Goal: Browse casually

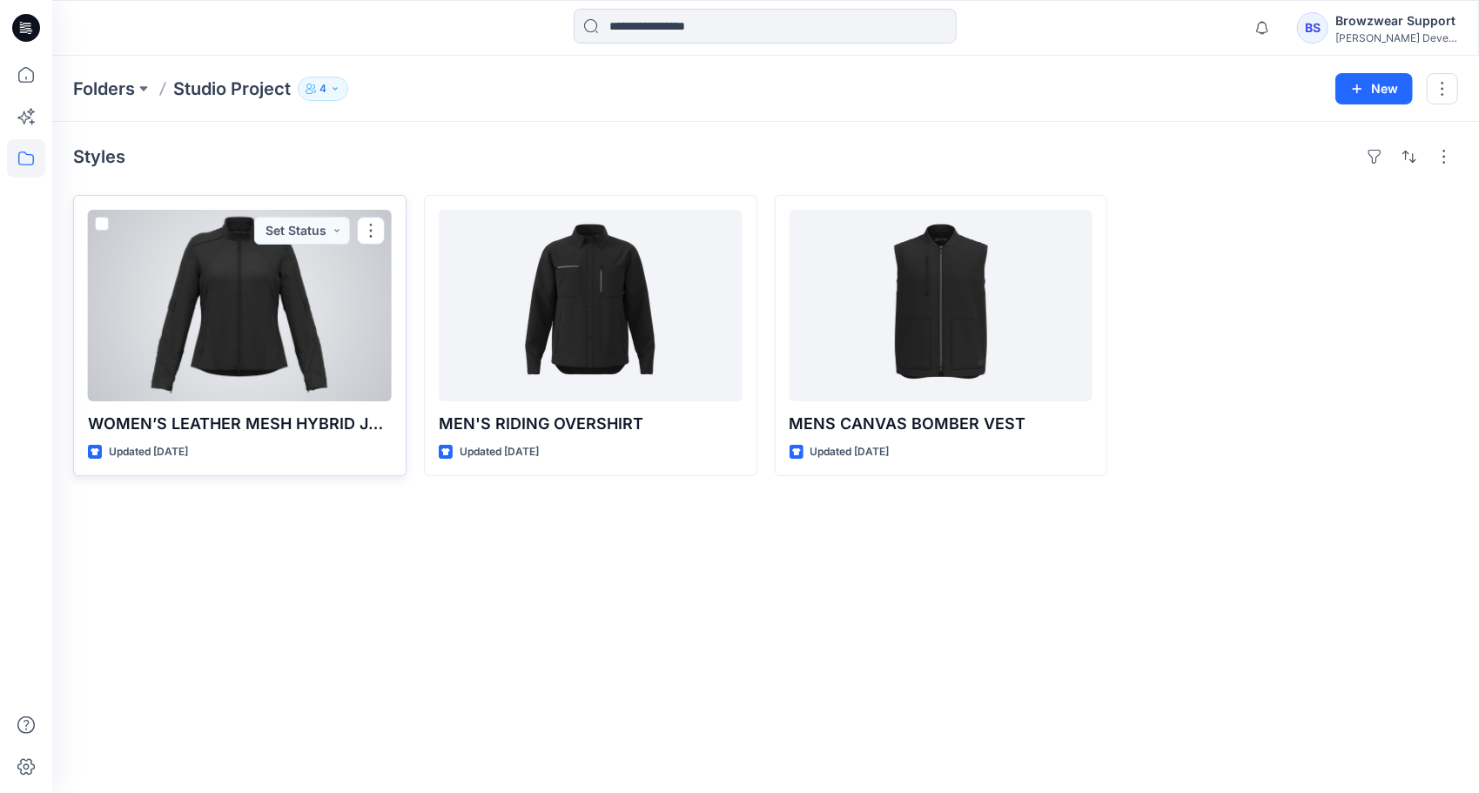
click at [242, 329] on div at bounding box center [240, 306] width 304 height 192
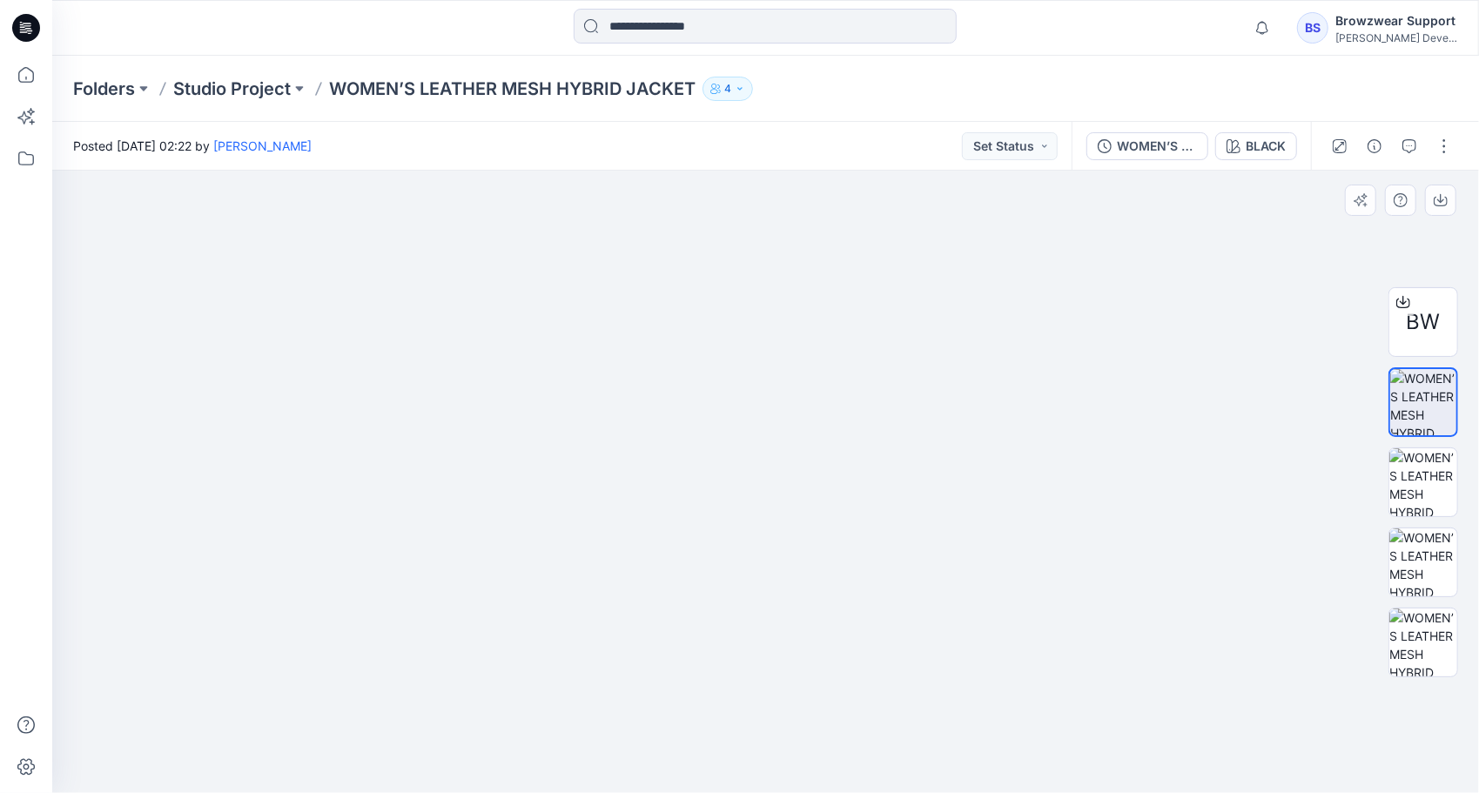
drag, startPoint x: 793, startPoint y: 185, endPoint x: 767, endPoint y: 773, distance: 589.1
click at [767, 773] on img at bounding box center [740, 411] width 2084 height 765
drag, startPoint x: 900, startPoint y: 515, endPoint x: 857, endPoint y: 419, distance: 106.0
click at [857, 420] on img at bounding box center [697, 432] width 2084 height 723
drag, startPoint x: 751, startPoint y: 693, endPoint x: 669, endPoint y: 642, distance: 96.6
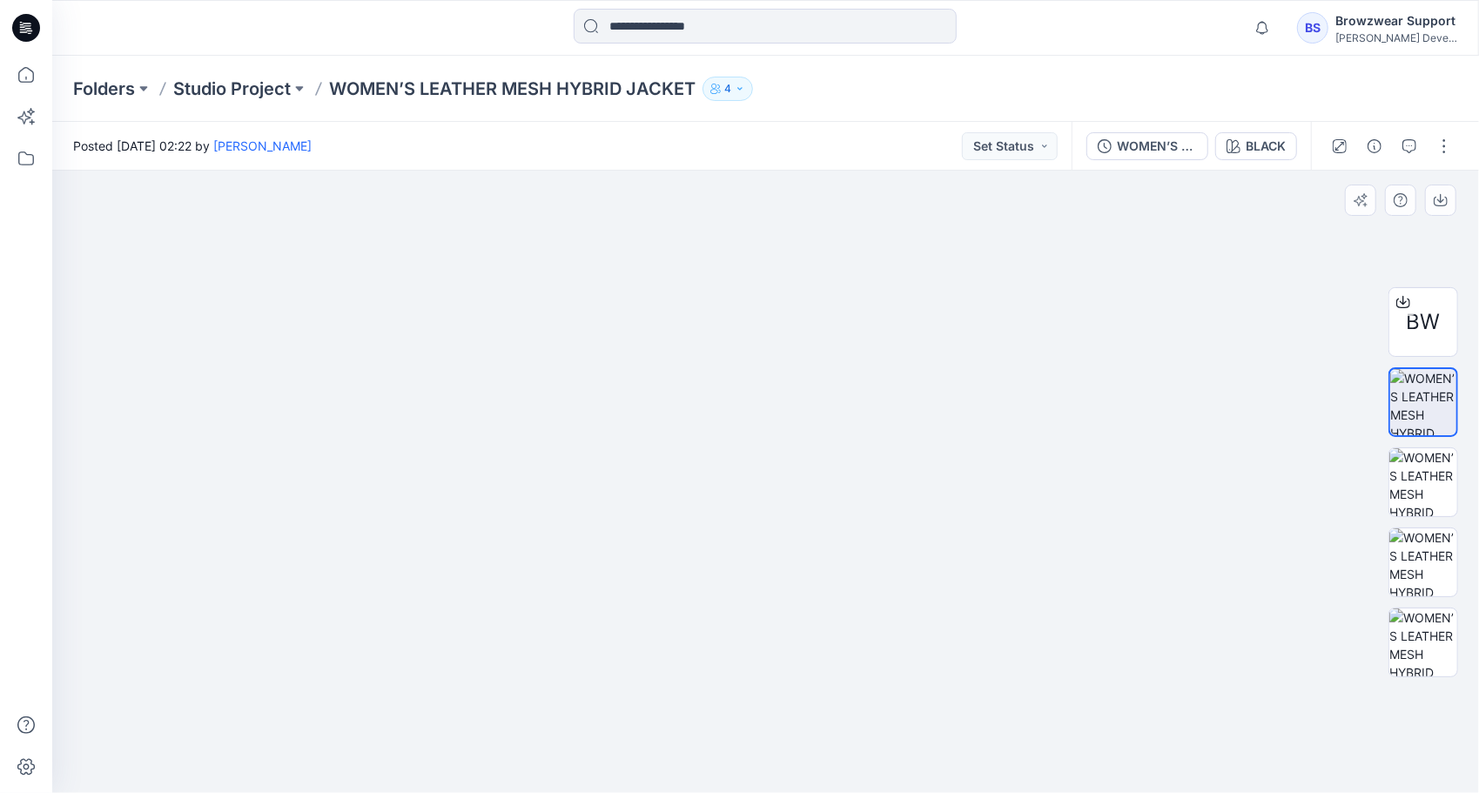
click at [670, 659] on img at bounding box center [766, 355] width 1110 height 878
drag, startPoint x: 754, startPoint y: 451, endPoint x: 726, endPoint y: 595, distance: 147.2
click at [726, 595] on img at bounding box center [766, 482] width 1110 height 622
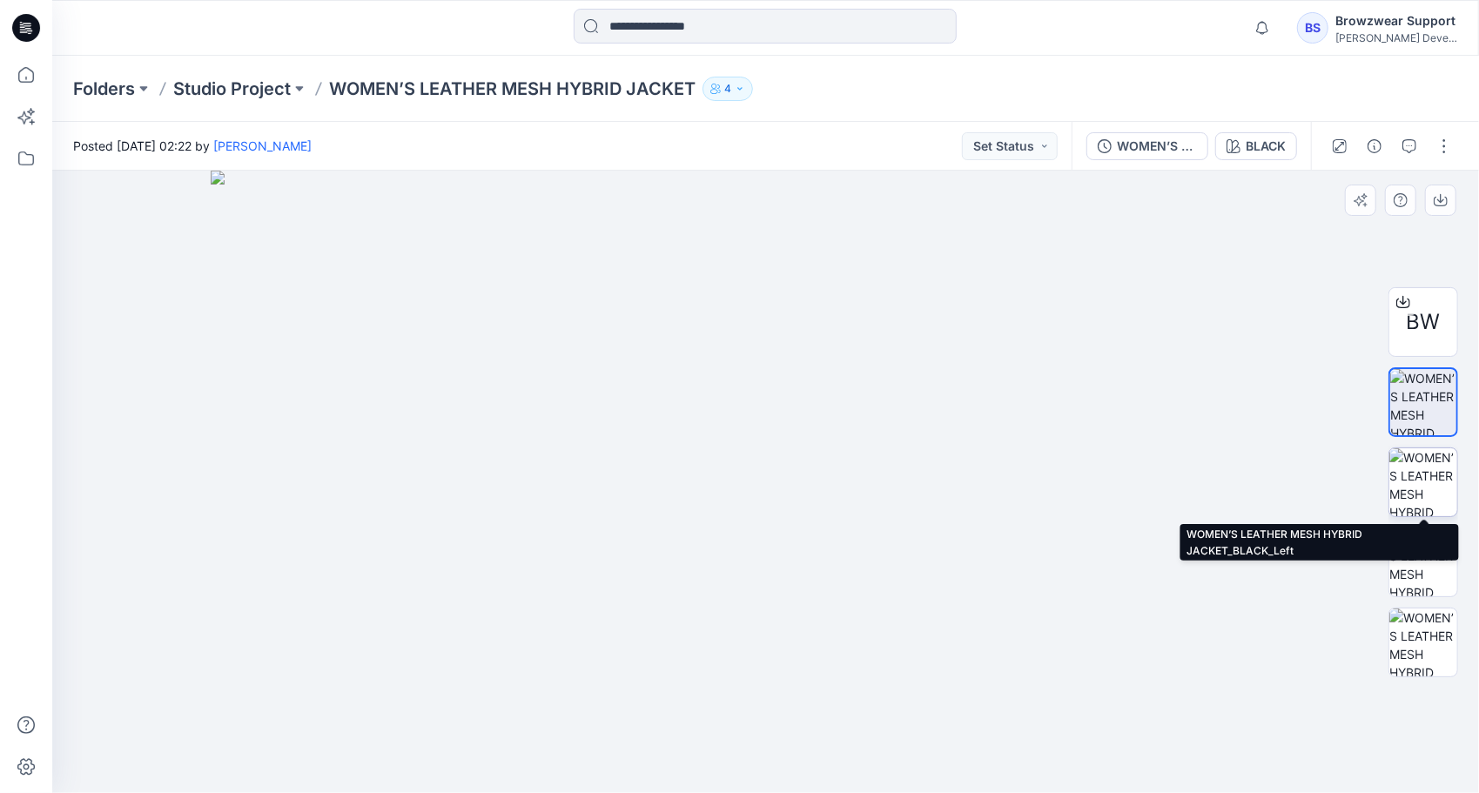
click at [1433, 490] on img at bounding box center [1423, 482] width 68 height 68
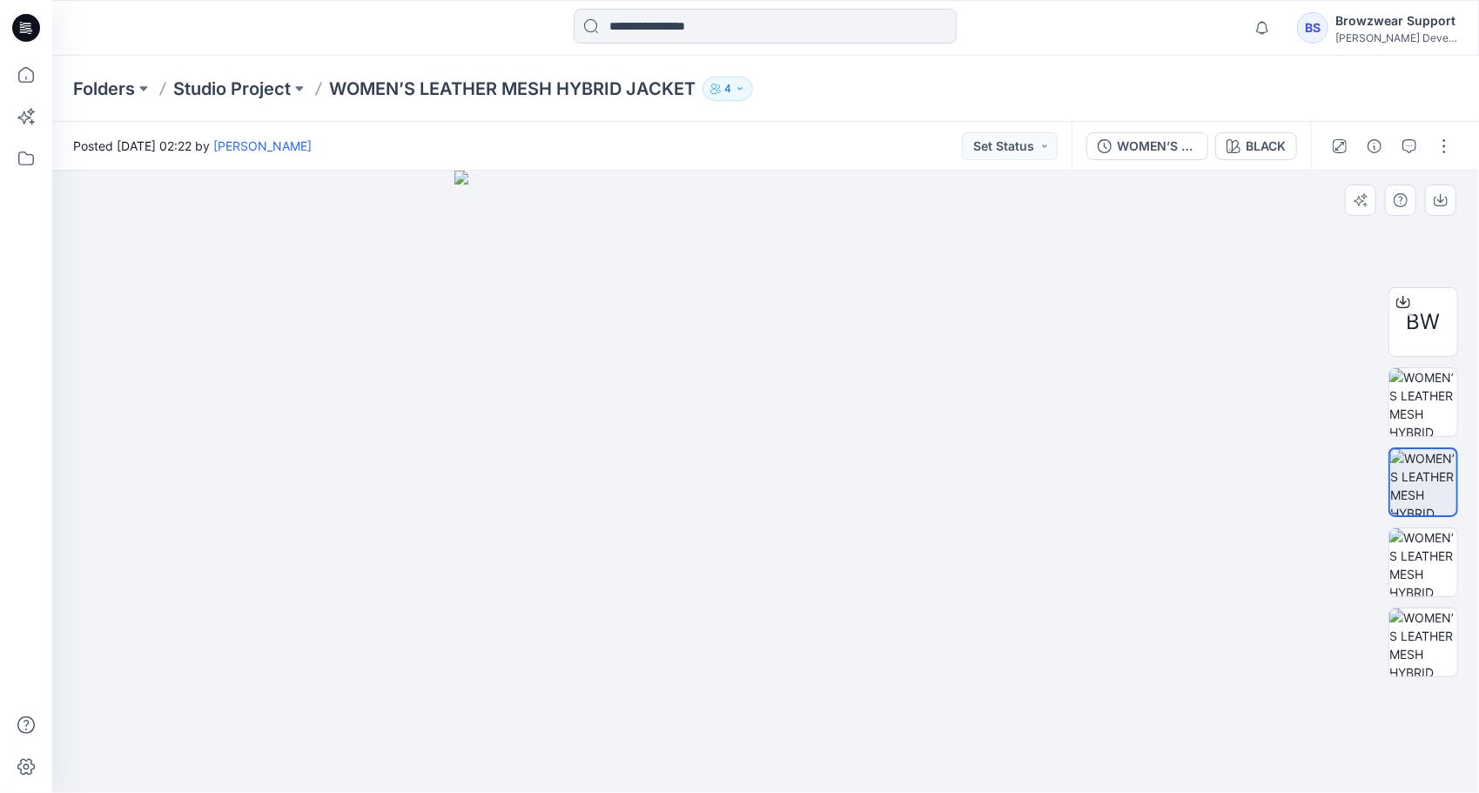
drag, startPoint x: 830, startPoint y: 538, endPoint x: 802, endPoint y: 392, distance: 149.0
click at [802, 392] on img at bounding box center [765, 482] width 622 height 622
drag, startPoint x: 904, startPoint y: 651, endPoint x: 821, endPoint y: 256, distance: 403.8
click at [821, 260] on img at bounding box center [683, 289] width 1759 height 1008
drag, startPoint x: 836, startPoint y: 738, endPoint x: 777, endPoint y: 181, distance: 560.3
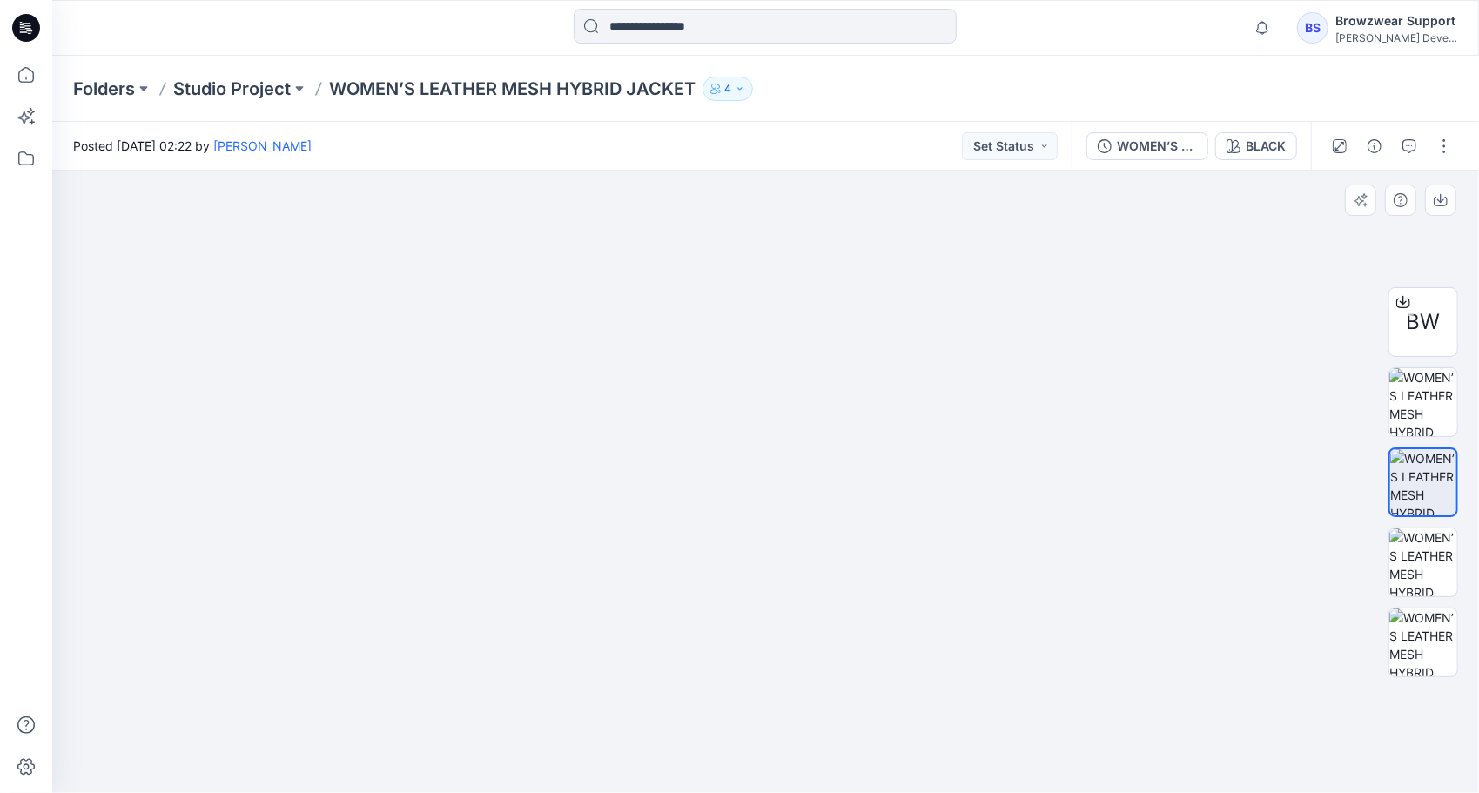
click at [777, 181] on img at bounding box center [623, 8] width 1759 height 1569
drag, startPoint x: 730, startPoint y: 468, endPoint x: 734, endPoint y: 789, distance: 320.4
click at [734, 789] on img at bounding box center [621, 142] width 1759 height 1301
drag, startPoint x: 725, startPoint y: 430, endPoint x: 728, endPoint y: 837, distance: 407.4
click at [728, 792] on html "Notifications Mark all as read View all notifications BS Browzwear Support [PER…" at bounding box center [739, 396] width 1479 height 793
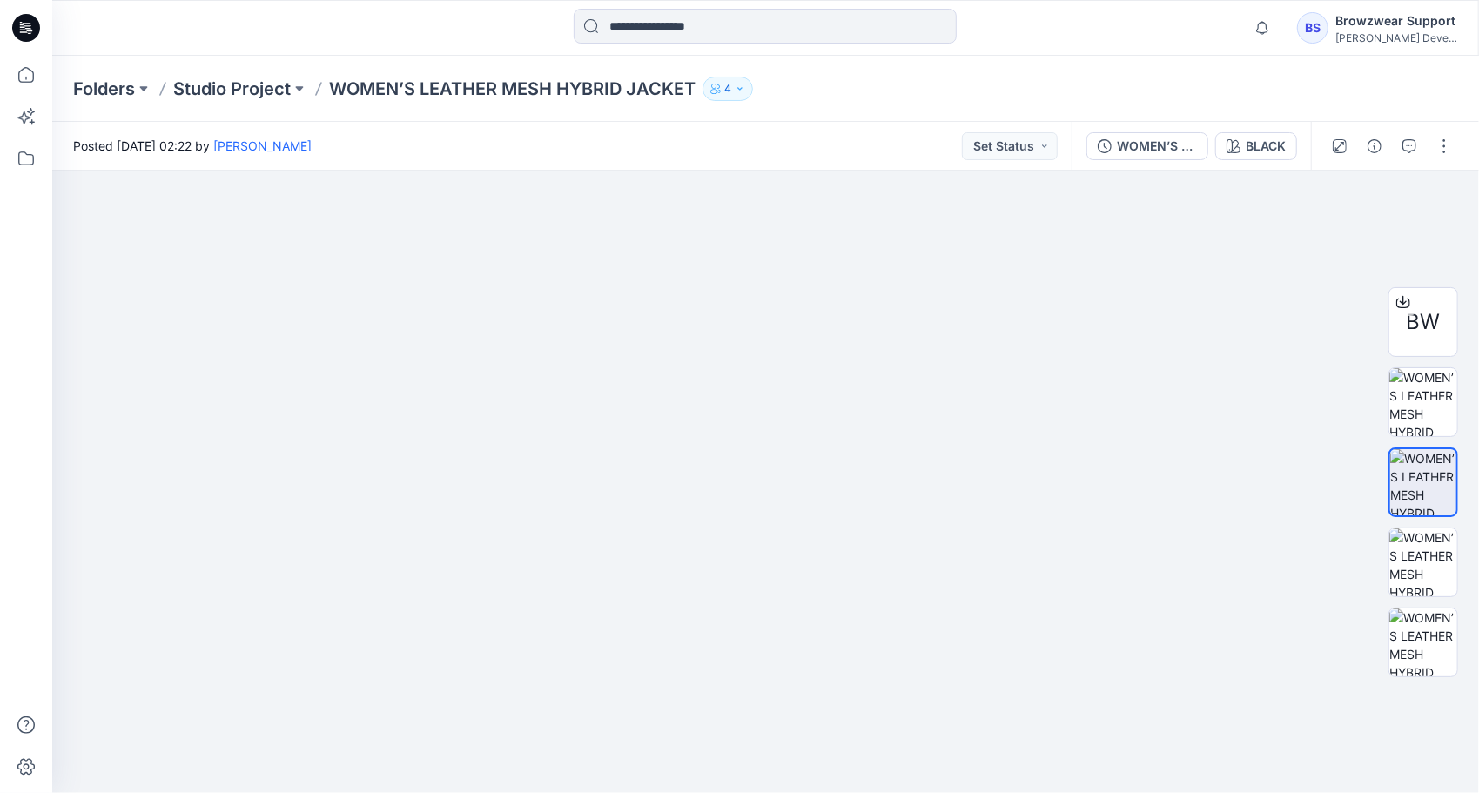
drag, startPoint x: 710, startPoint y: 594, endPoint x: 715, endPoint y: 808, distance: 214.2
click at [715, 792] on html "Notifications Mark all as read View all notifications BS Browzwear Support [PER…" at bounding box center [739, 396] width 1479 height 793
click at [730, 595] on img at bounding box center [628, 453] width 1759 height 680
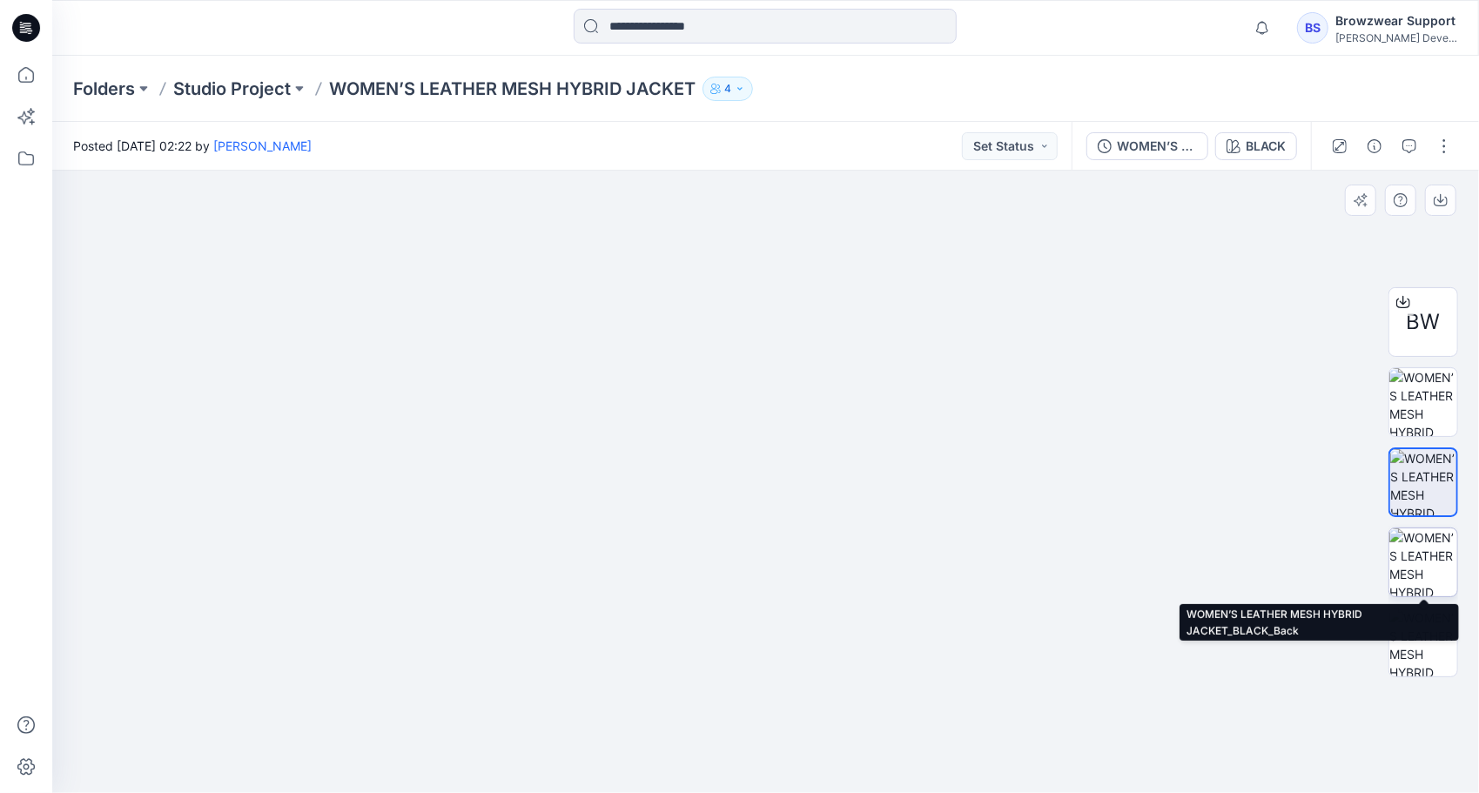
click at [1430, 559] on img at bounding box center [1423, 562] width 68 height 68
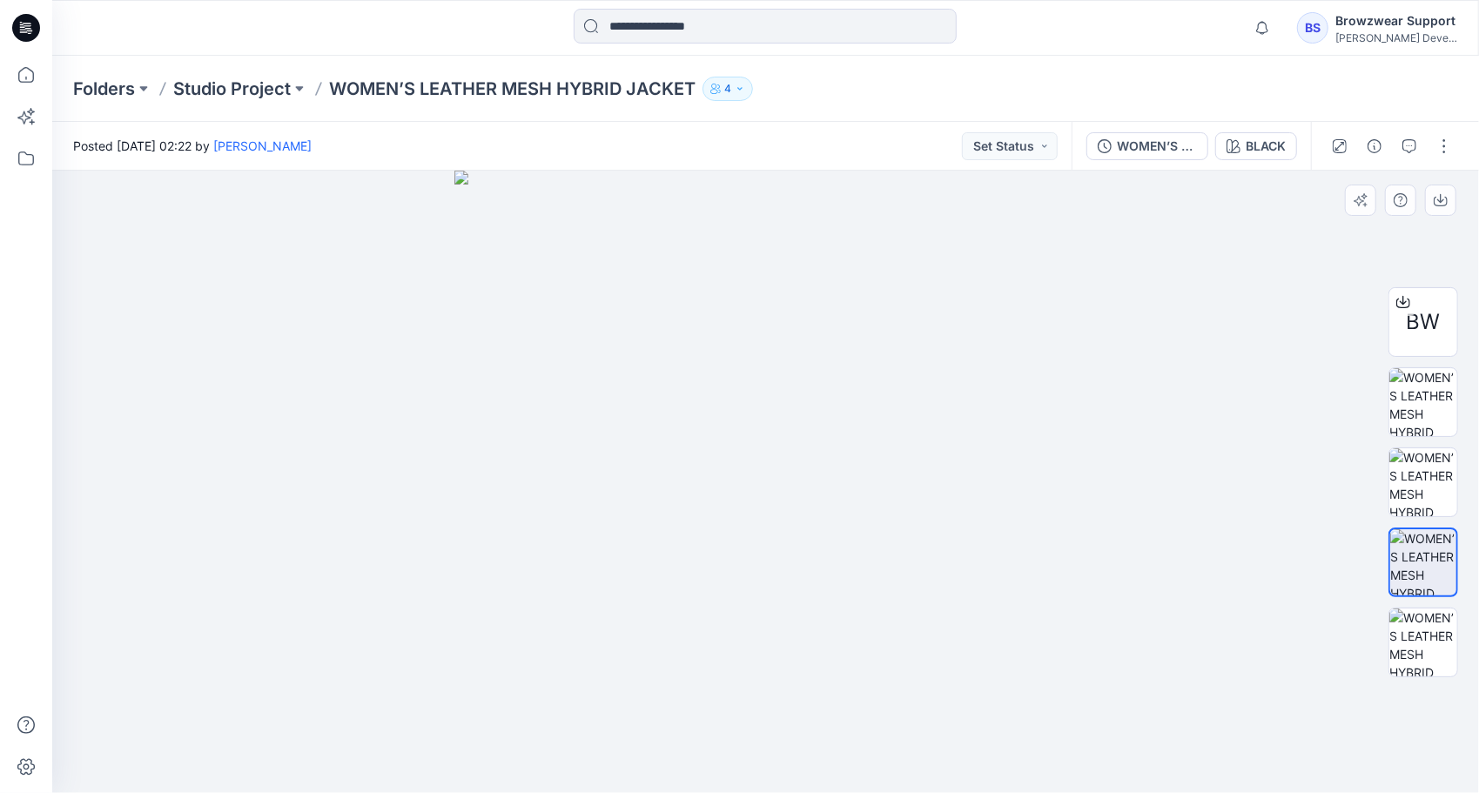
click at [777, 364] on img at bounding box center [765, 482] width 622 height 622
drag, startPoint x: 839, startPoint y: 284, endPoint x: 755, endPoint y: 402, distance: 145.4
click at [806, 575] on img at bounding box center [733, 350] width 1759 height 886
click at [1031, 481] on img at bounding box center [765, 482] width 622 height 622
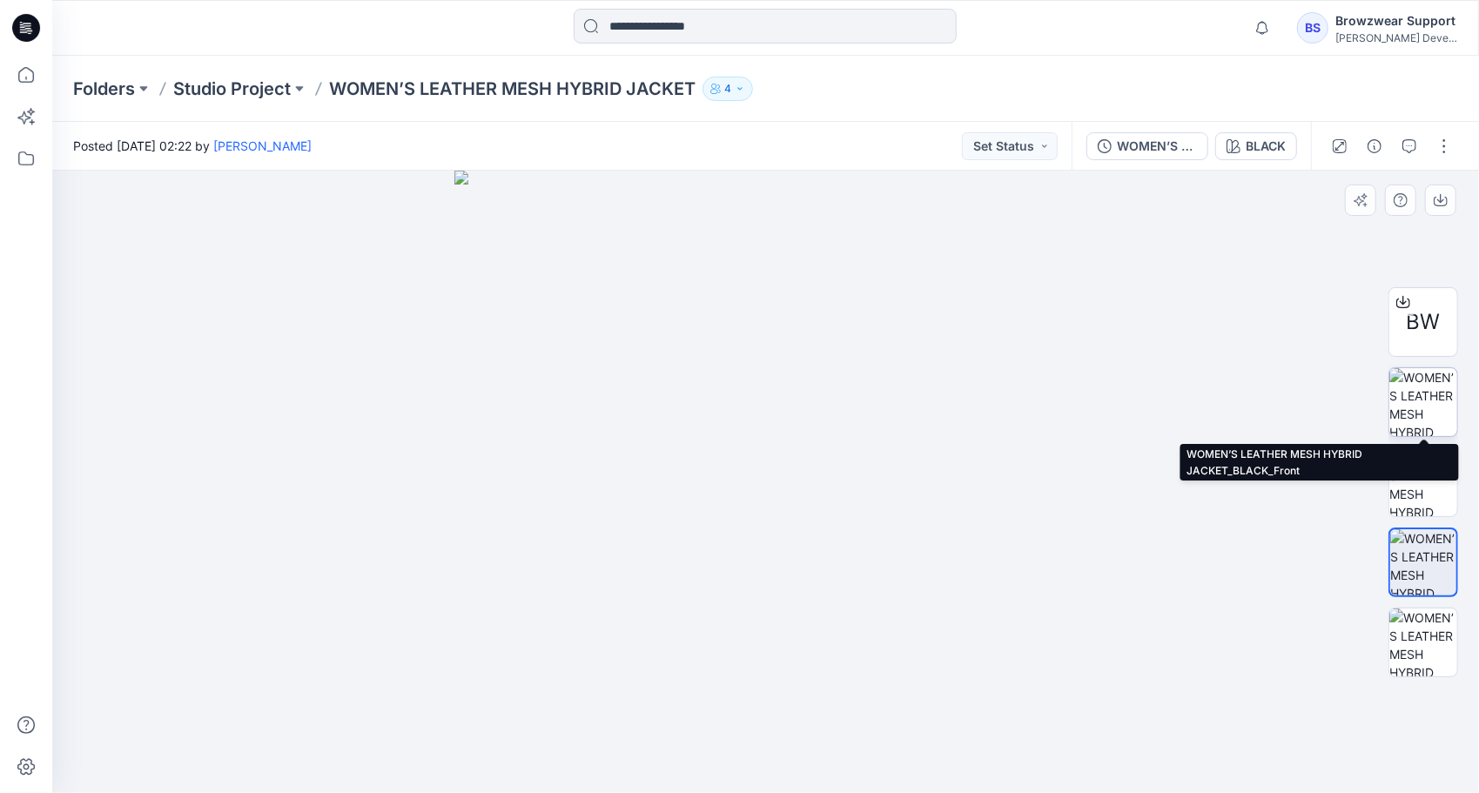
click at [1425, 407] on img at bounding box center [1423, 402] width 68 height 68
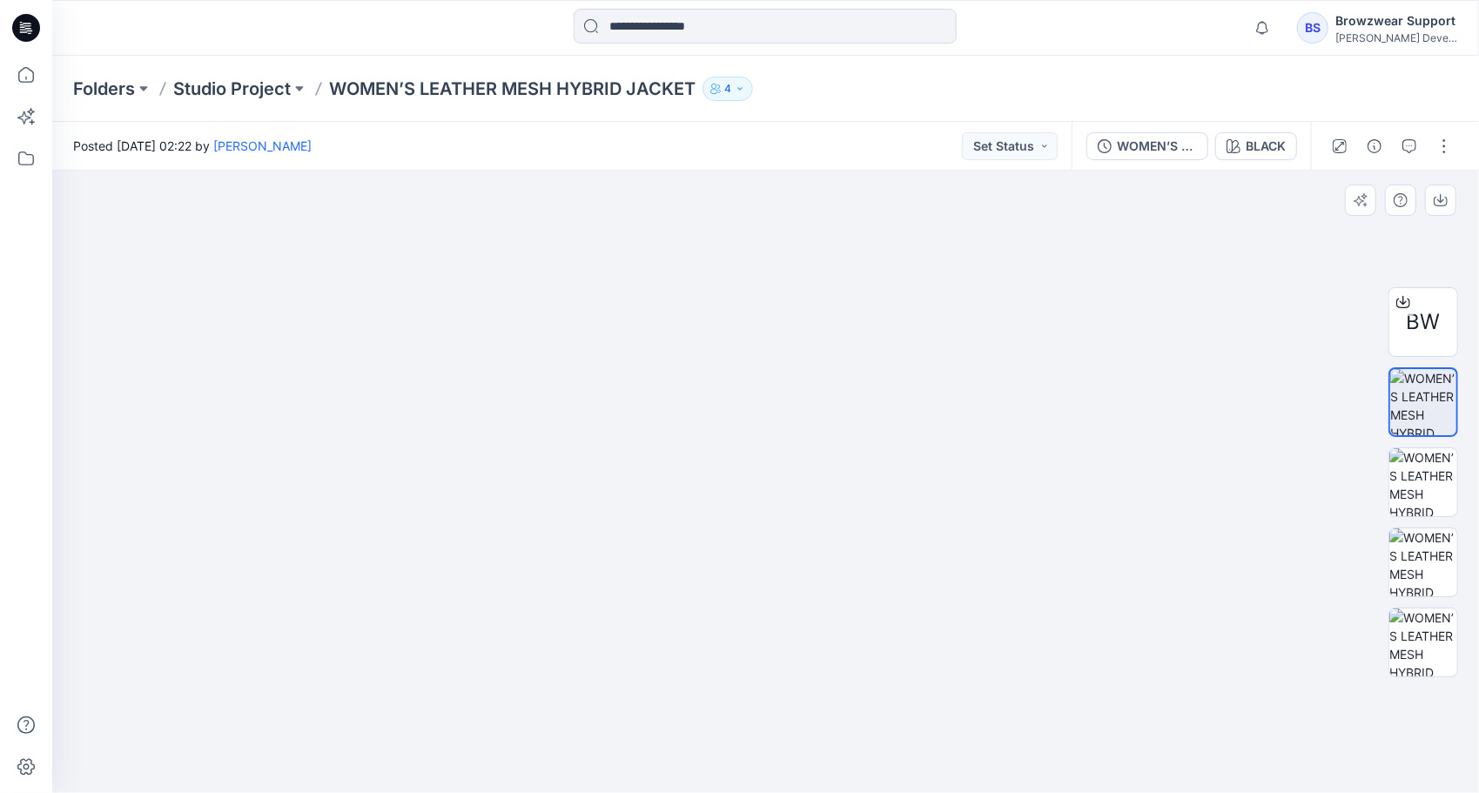
drag, startPoint x: 809, startPoint y: 241, endPoint x: 917, endPoint y: 554, distance: 330.6
click at [817, 612] on img at bounding box center [770, 429] width 1597 height 730
drag, startPoint x: 1259, startPoint y: 583, endPoint x: 1150, endPoint y: 586, distance: 108.8
click at [1147, 590] on img at bounding box center [761, 438] width 1435 height 710
drag, startPoint x: 856, startPoint y: 443, endPoint x: 1014, endPoint y: 453, distance: 158.7
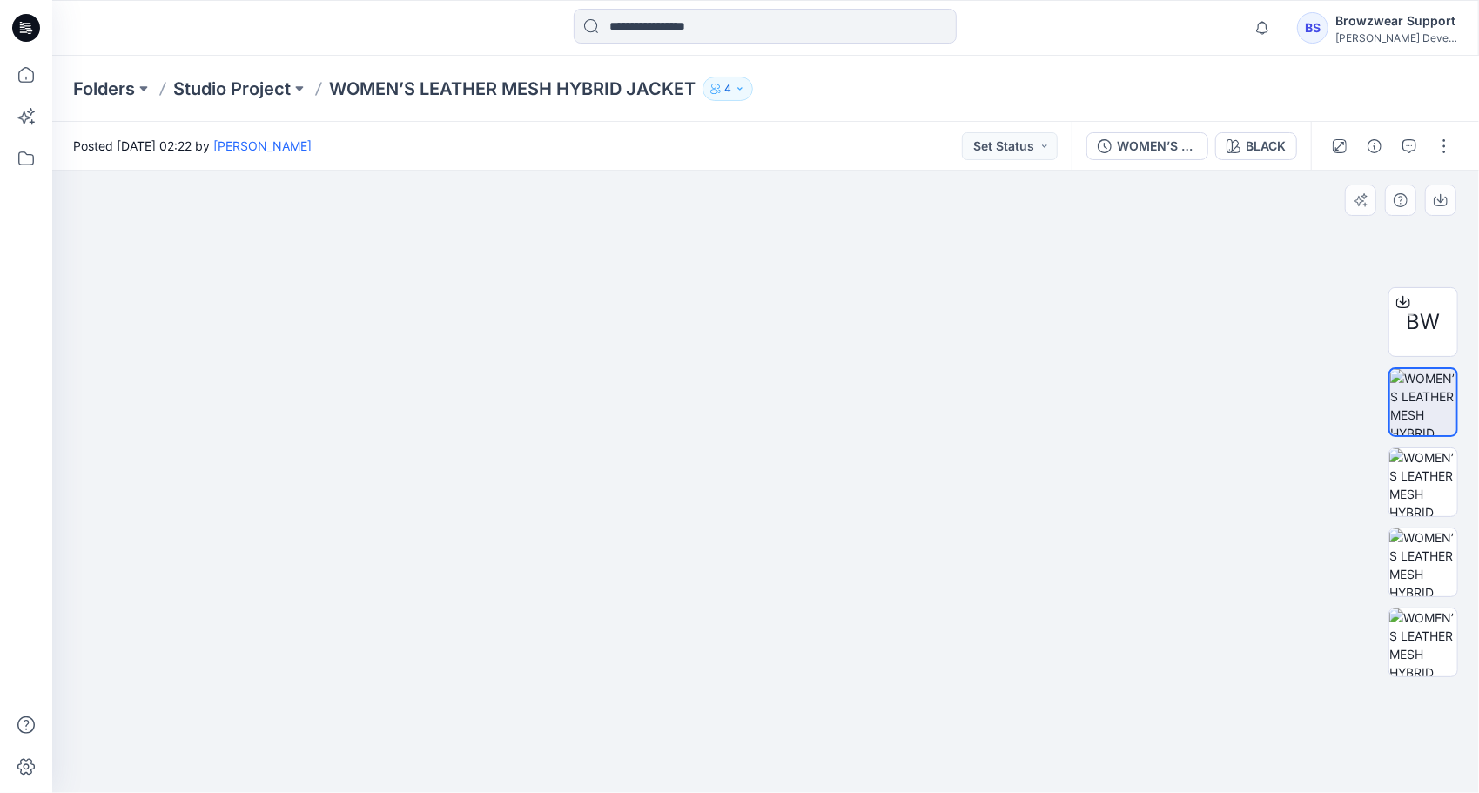
click at [1014, 453] on img at bounding box center [676, 417] width 1921 height 754
click at [31, 77] on icon at bounding box center [26, 75] width 38 height 38
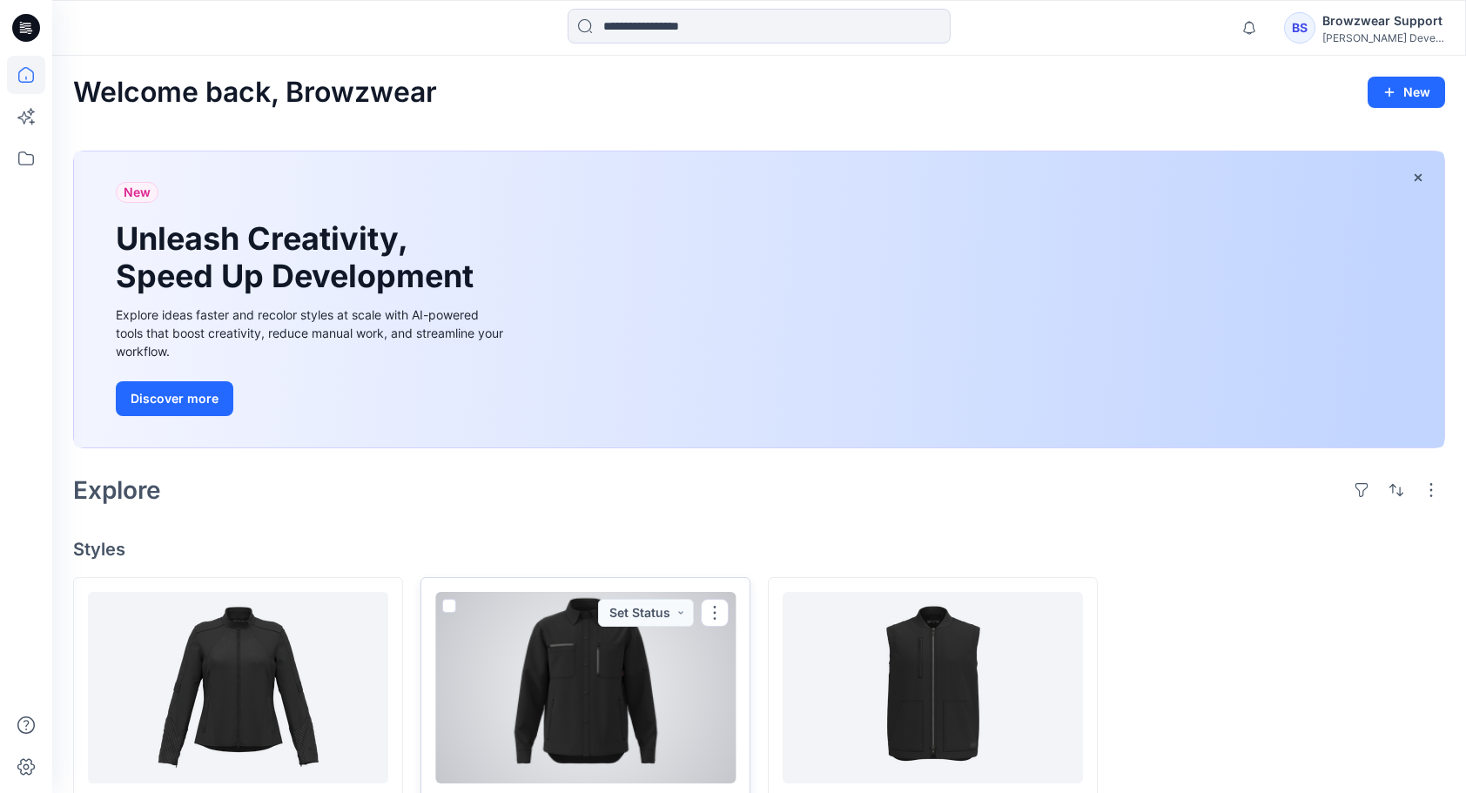
click at [623, 691] on div at bounding box center [585, 688] width 300 height 192
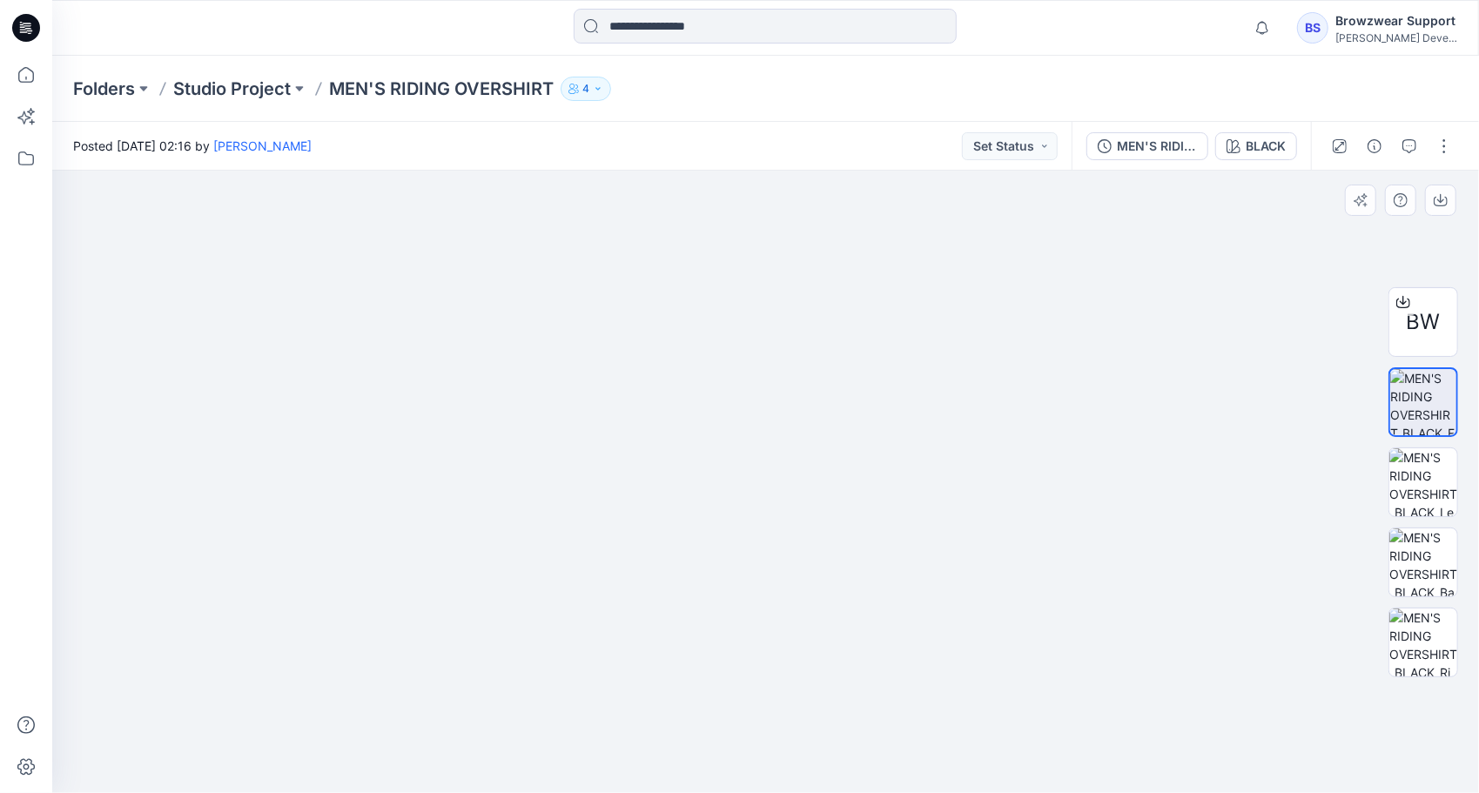
drag, startPoint x: 832, startPoint y: 475, endPoint x: 782, endPoint y: 434, distance: 65.0
click at [782, 439] on img at bounding box center [766, 406] width 1110 height 773
drag, startPoint x: 800, startPoint y: 734, endPoint x: 782, endPoint y: 652, distance: 83.8
click at [803, 716] on img at bounding box center [766, 327] width 1110 height 931
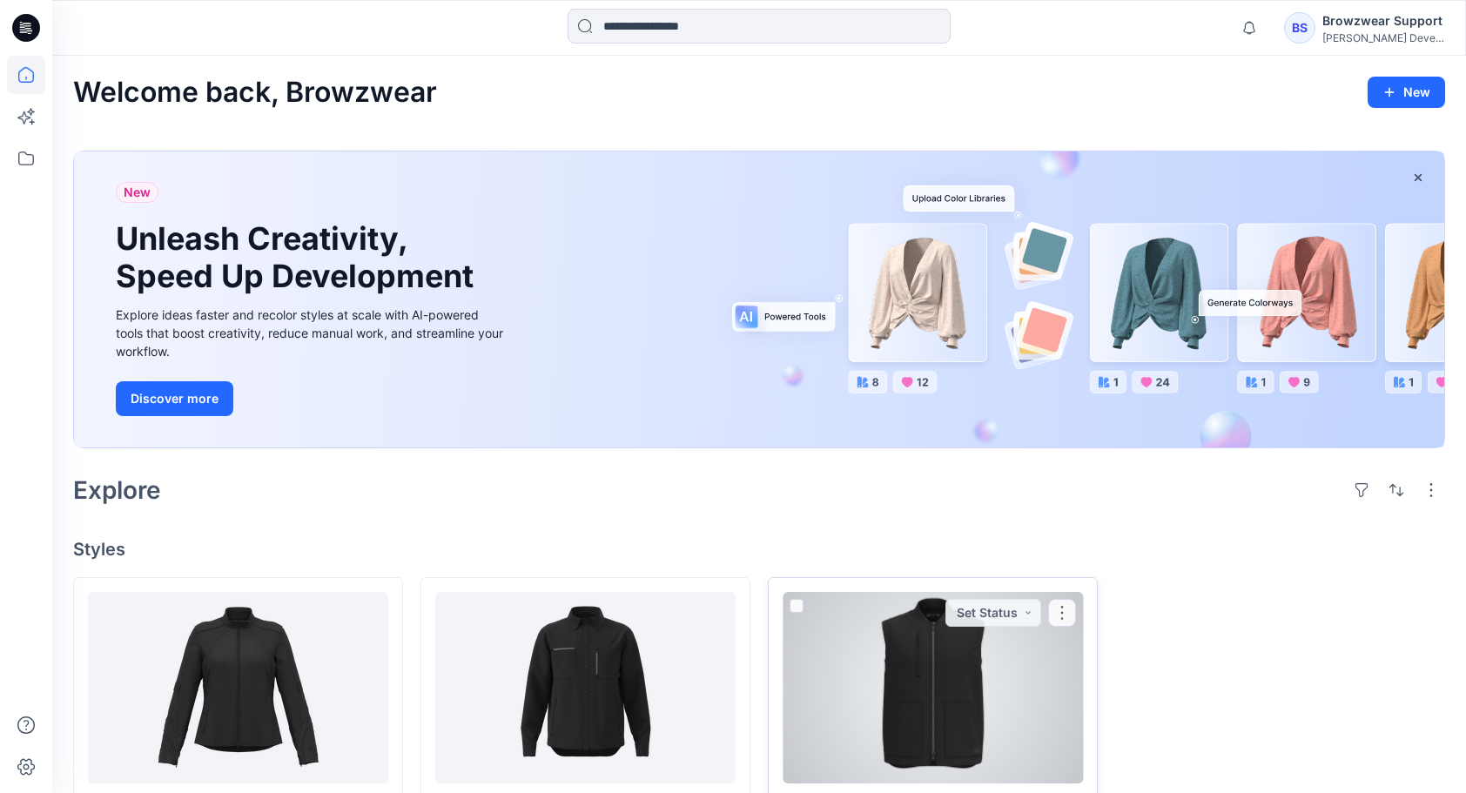
click at [942, 693] on div at bounding box center [933, 688] width 300 height 192
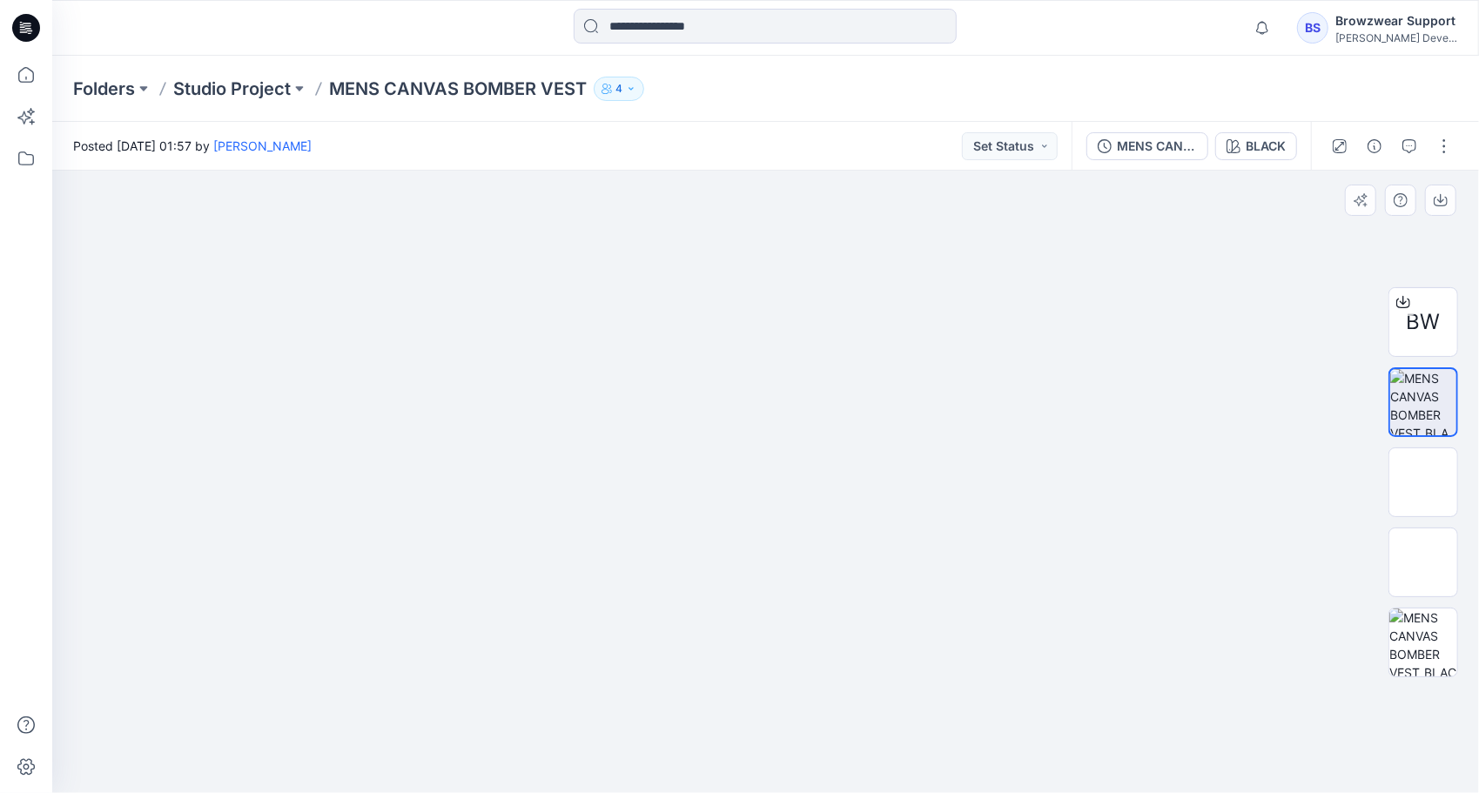
drag, startPoint x: 742, startPoint y: 286, endPoint x: 770, endPoint y: 289, distance: 28.0
click at [765, 299] on img at bounding box center [766, 447] width 1272 height 691
drag, startPoint x: 800, startPoint y: 674, endPoint x: 761, endPoint y: 623, distance: 63.9
click at [763, 677] on img at bounding box center [766, 313] width 1272 height 959
drag, startPoint x: 769, startPoint y: 378, endPoint x: 739, endPoint y: 691, distance: 314.8
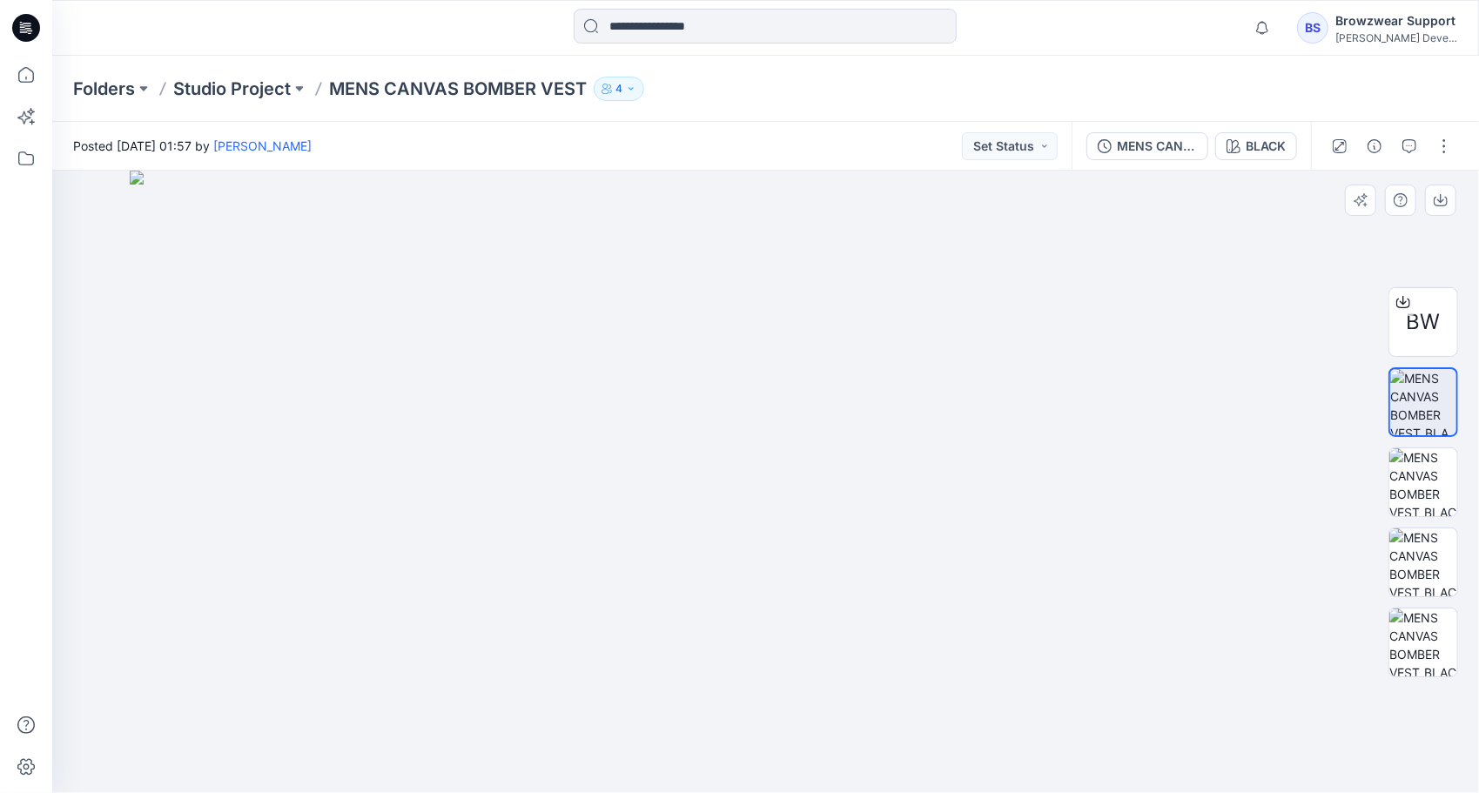
click at [739, 691] on img at bounding box center [766, 482] width 1272 height 622
click at [1435, 482] on img at bounding box center [1423, 482] width 68 height 68
drag, startPoint x: 757, startPoint y: 480, endPoint x: 763, endPoint y: 609, distance: 129.8
click at [763, 627] on img at bounding box center [765, 482] width 622 height 622
drag, startPoint x: 808, startPoint y: 404, endPoint x: 808, endPoint y: 639, distance: 235.0
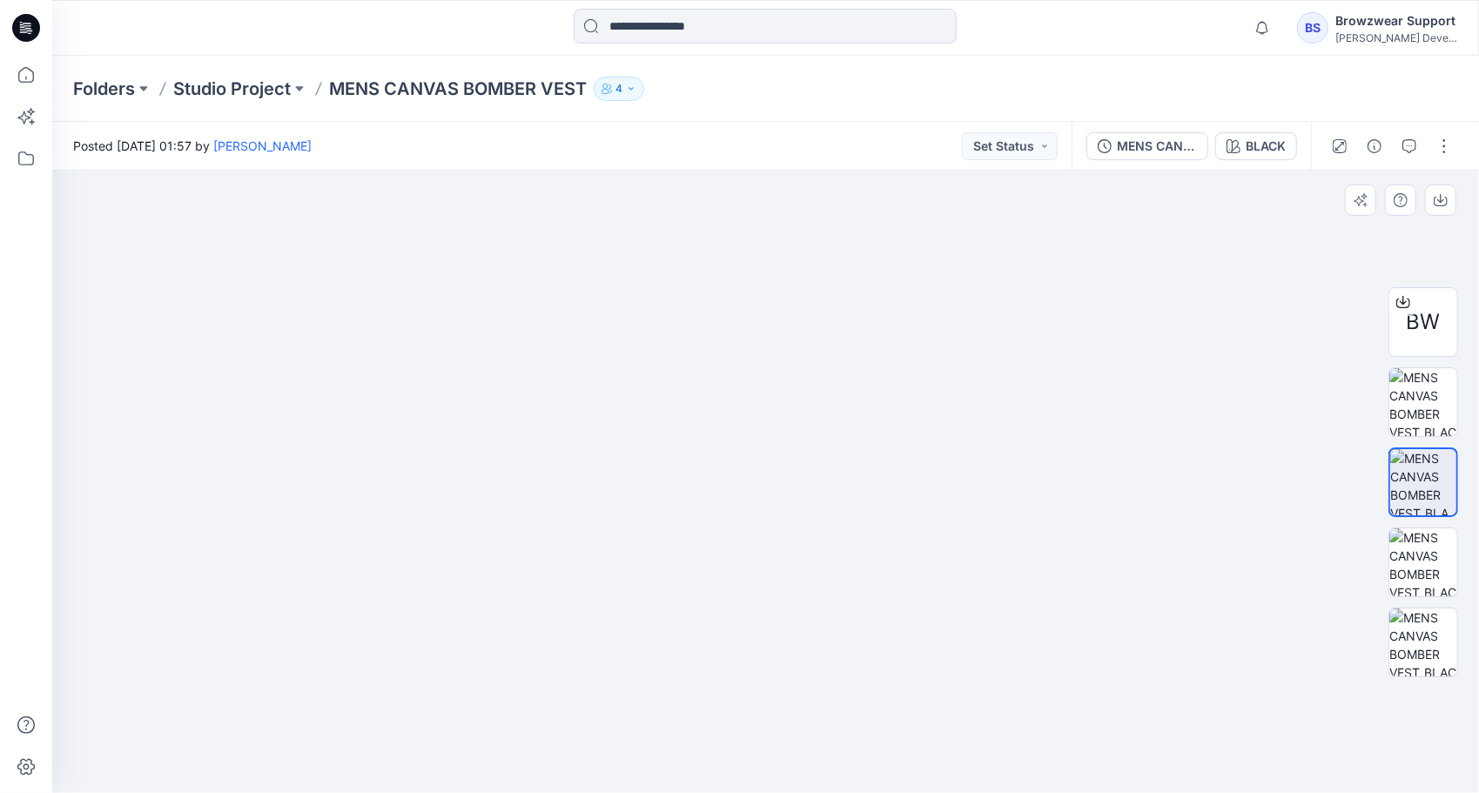
click at [808, 639] on img at bounding box center [766, 430] width 1110 height 728
click at [1436, 648] on img at bounding box center [1423, 643] width 68 height 68
drag, startPoint x: 760, startPoint y: 479, endPoint x: 643, endPoint y: 561, distance: 142.5
click at [752, 792] on html "Notifications Mark all as read View all notifications BS Browzwear Support [PER…" at bounding box center [739, 396] width 1479 height 793
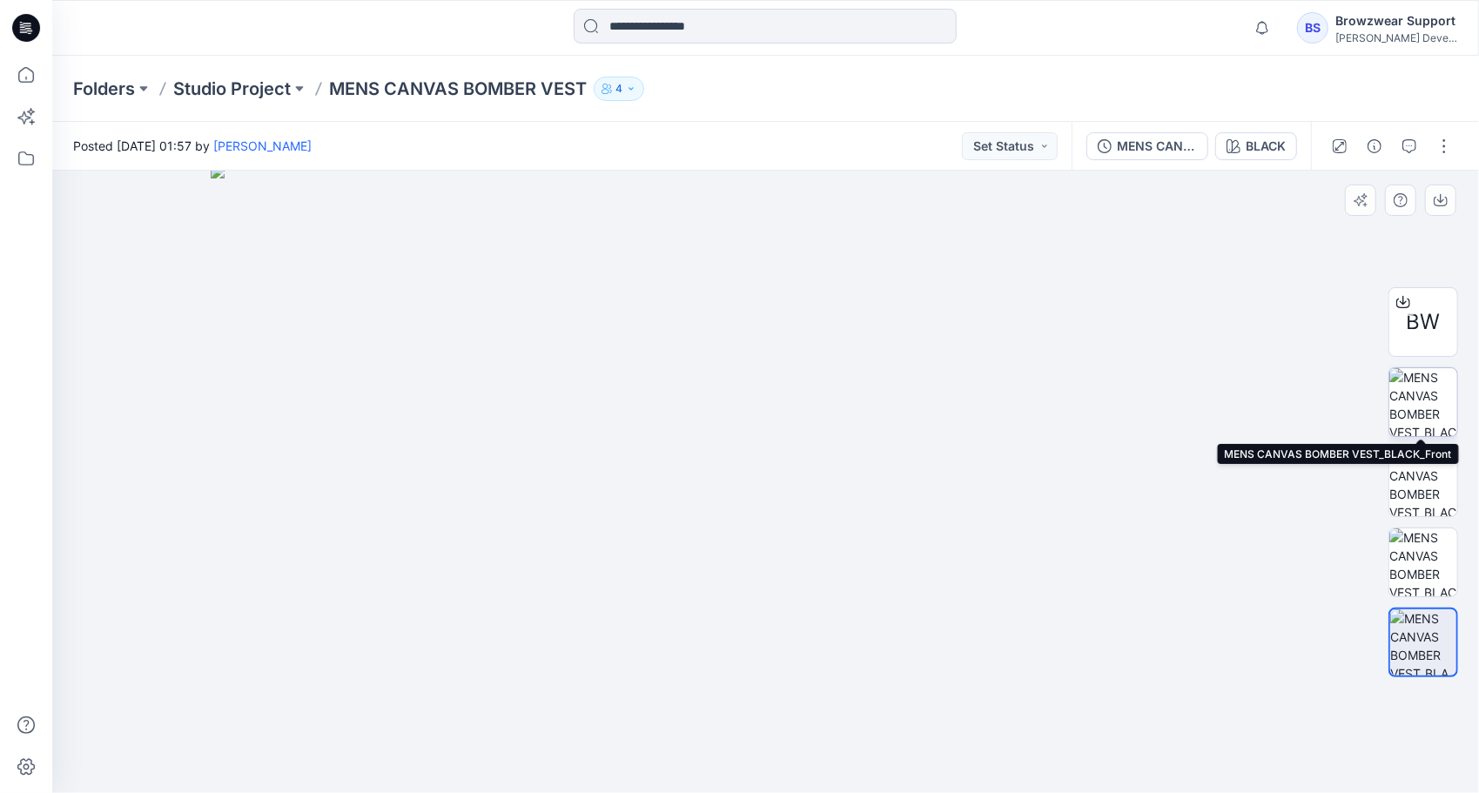
click at [1428, 397] on img at bounding box center [1423, 402] width 68 height 68
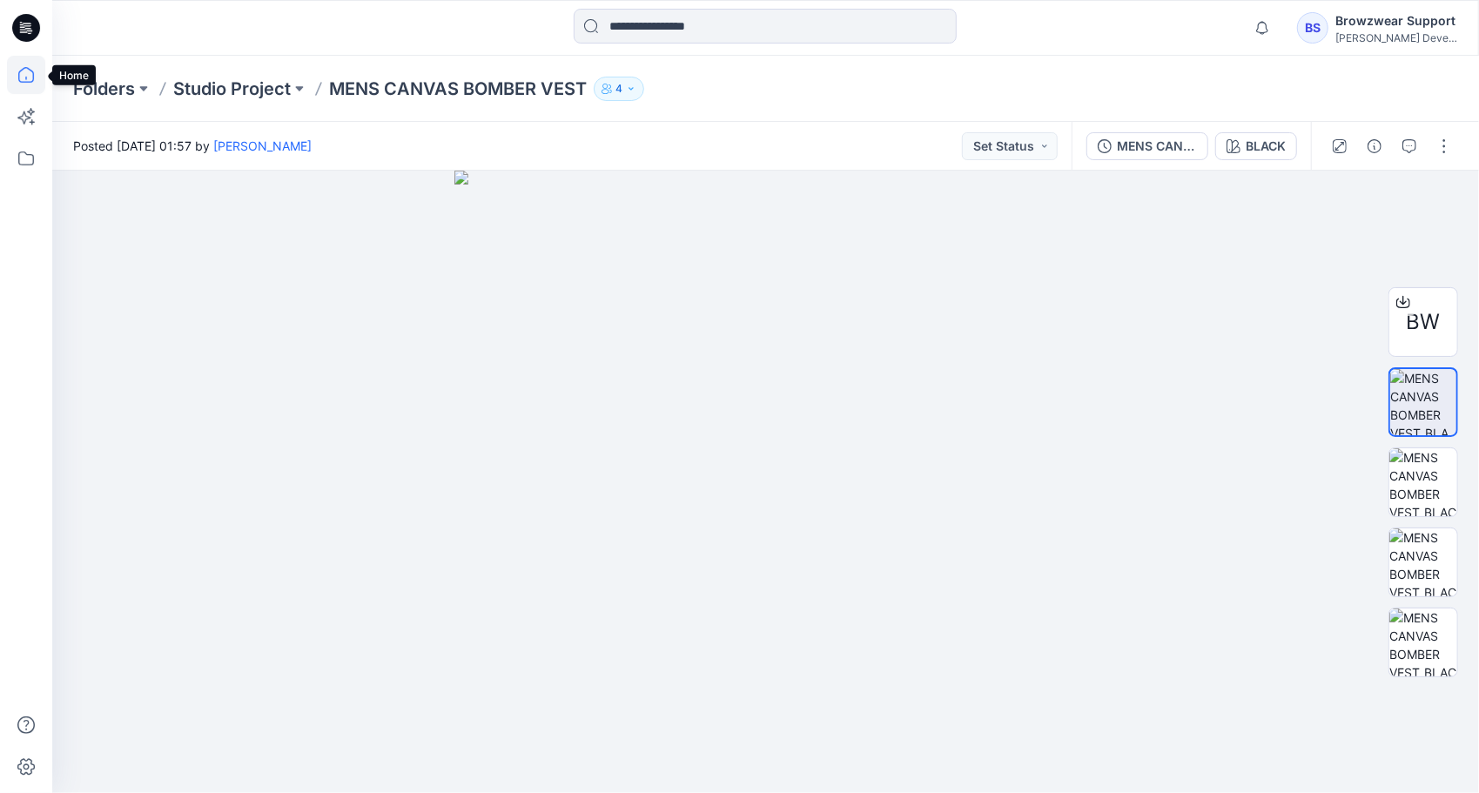
click at [33, 72] on icon at bounding box center [26, 75] width 16 height 16
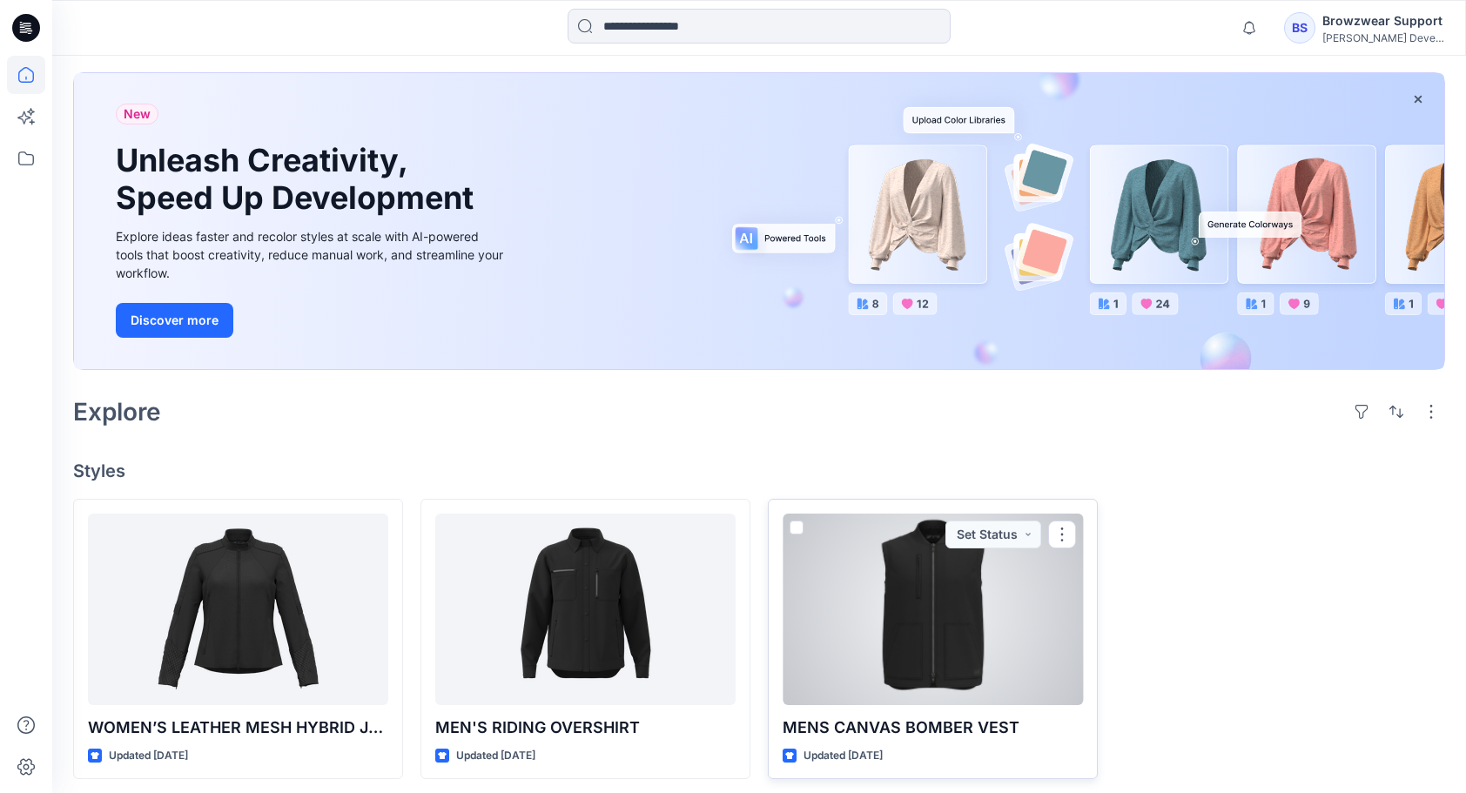
scroll to position [84, 0]
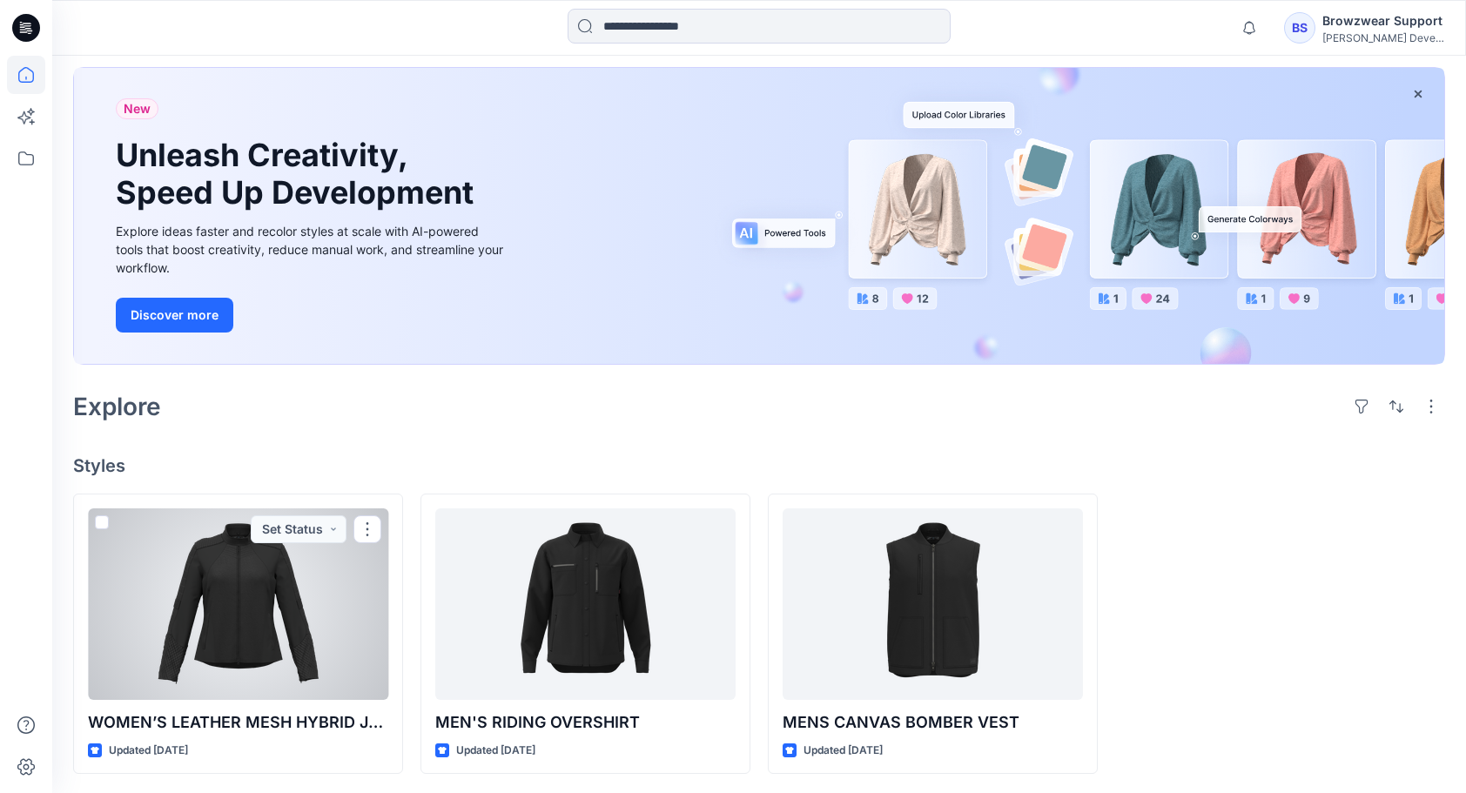
click at [298, 613] on div at bounding box center [238, 604] width 300 height 192
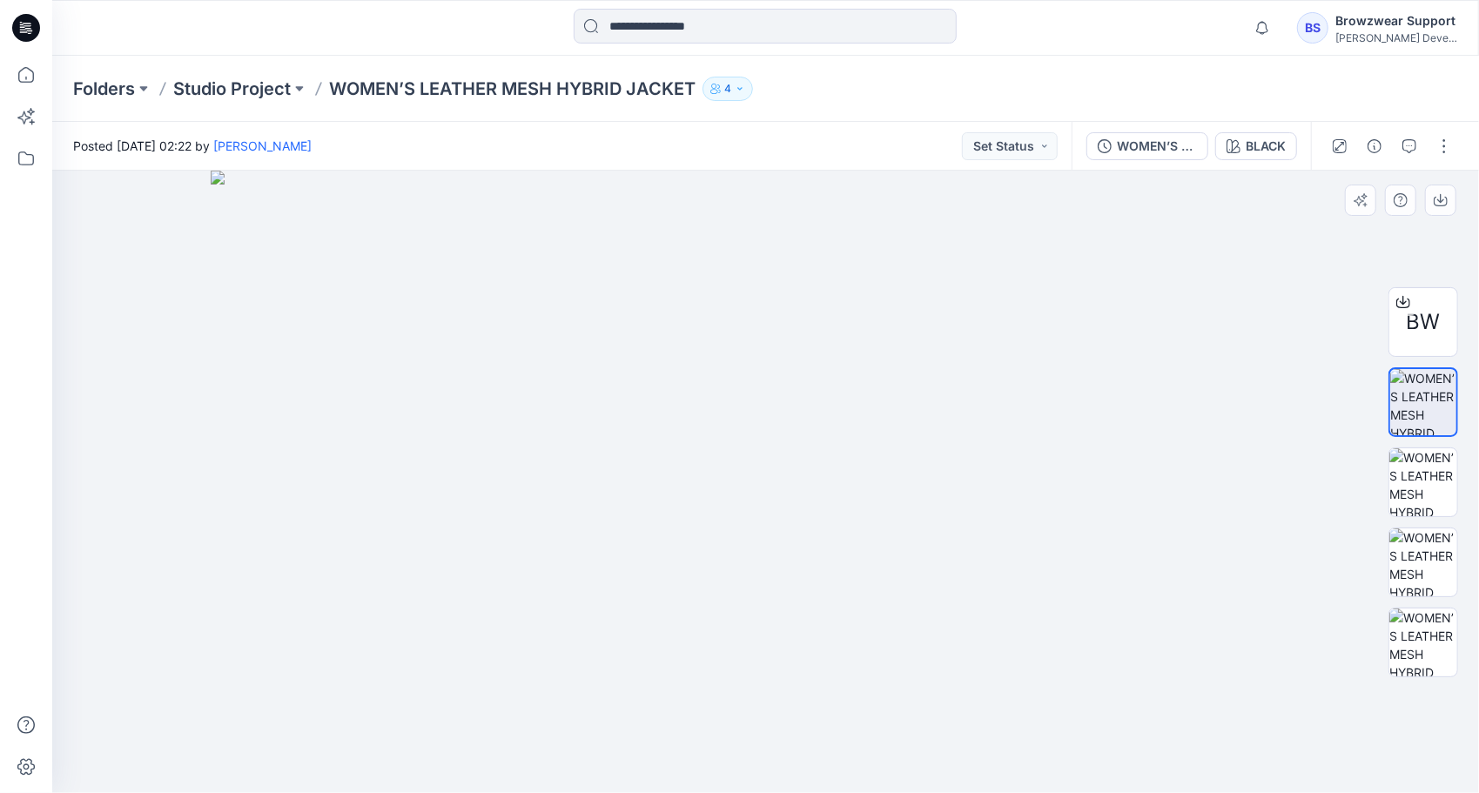
drag, startPoint x: 867, startPoint y: 282, endPoint x: 866, endPoint y: 621, distance: 338.6
click at [866, 621] on img at bounding box center [766, 482] width 1110 height 622
drag, startPoint x: 799, startPoint y: 680, endPoint x: 789, endPoint y: 642, distance: 38.9
click at [789, 642] on img at bounding box center [751, 452] width 2084 height 683
drag, startPoint x: 1062, startPoint y: 307, endPoint x: 1041, endPoint y: 309, distance: 21.0
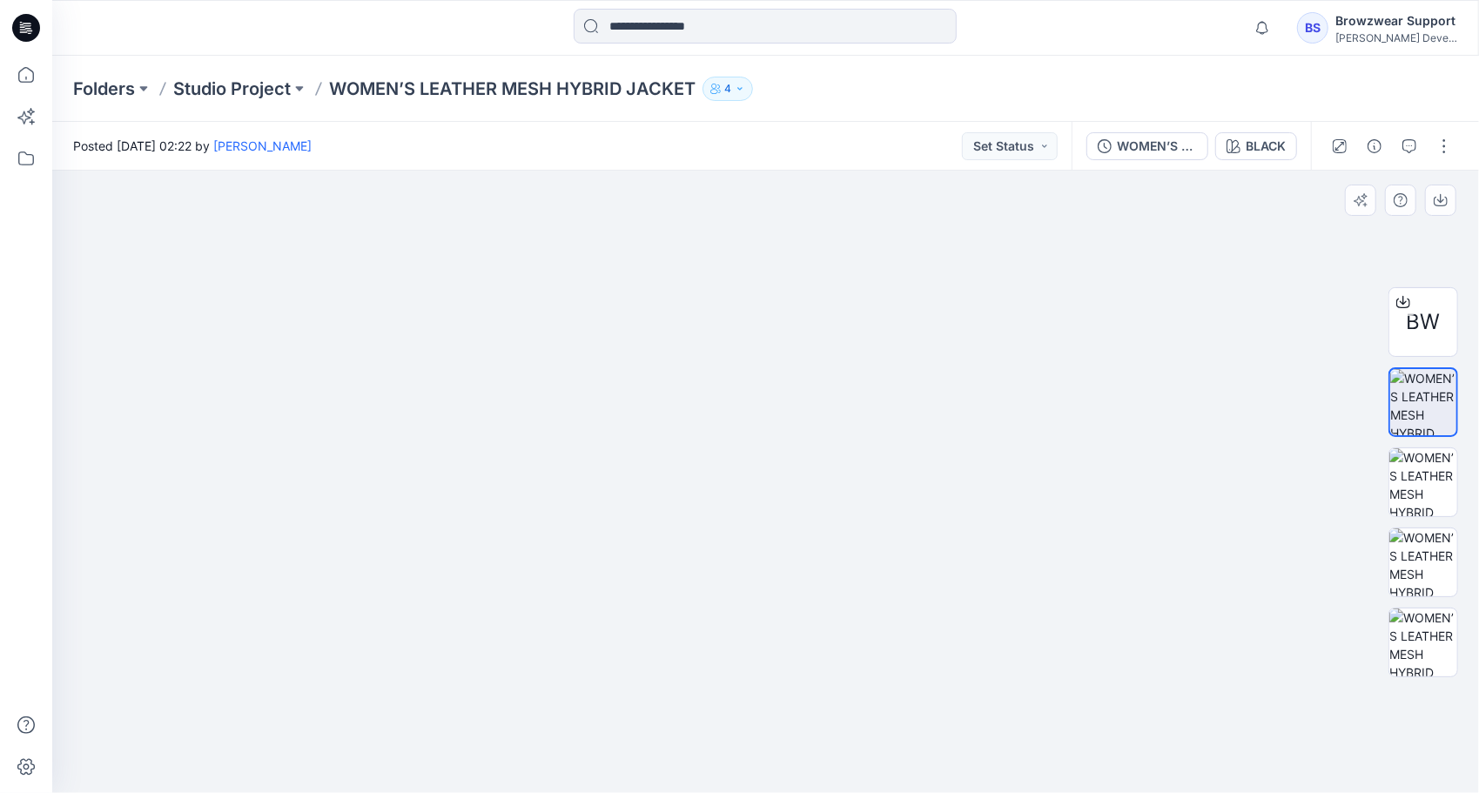
click at [1059, 307] on img at bounding box center [751, 452] width 2084 height 683
click at [453, 381] on img at bounding box center [748, 452] width 2084 height 683
